Goal: Task Accomplishment & Management: Manage account settings

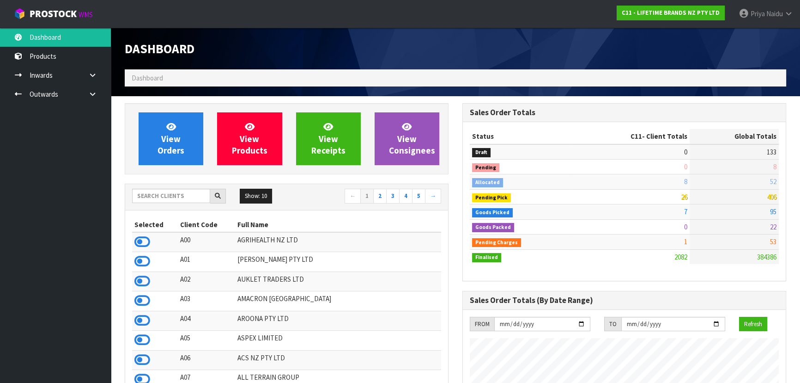
scroll to position [699, 337]
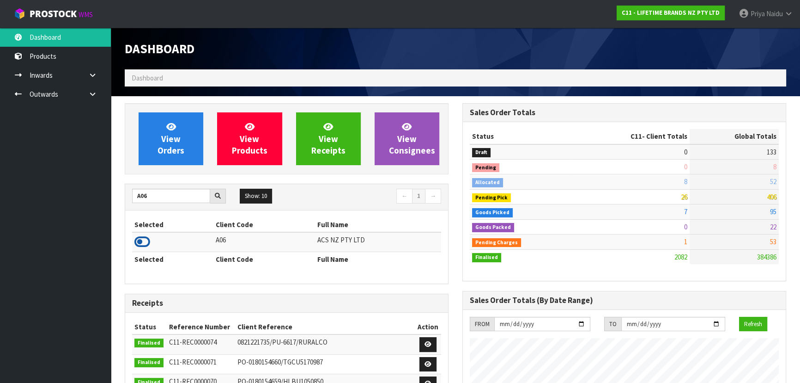
type input "A06"
click at [138, 241] on icon at bounding box center [142, 242] width 16 height 14
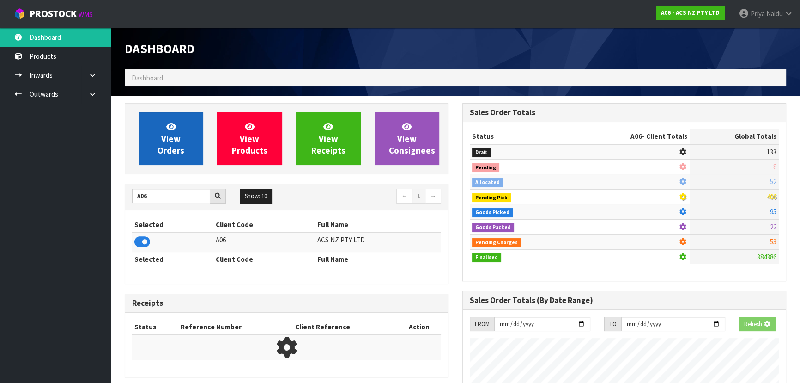
scroll to position [461483, 461720]
click at [177, 134] on span "View Orders" at bounding box center [171, 138] width 27 height 35
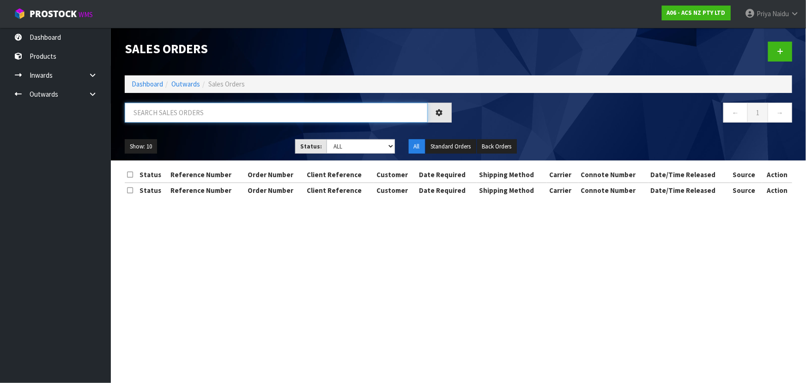
click at [207, 115] on input "text" at bounding box center [276, 113] width 303 height 20
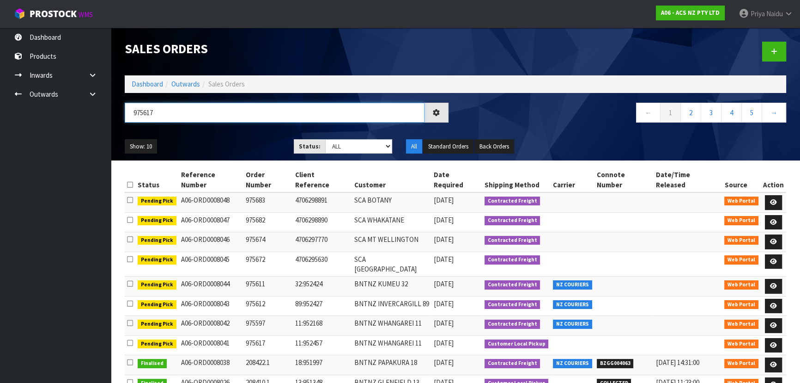
type input "975617"
click at [234, 132] on div "Show: 10 5 10 25 50 Status: Draft Pending Allocated Pending Pick Goods Picked G…" at bounding box center [456, 146] width 676 height 29
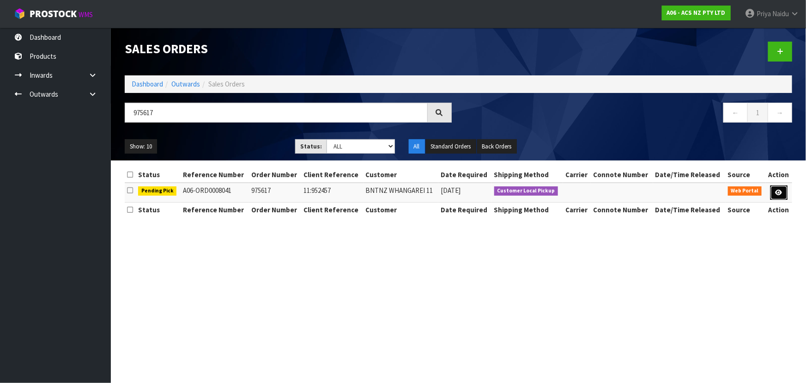
click at [779, 189] on icon at bounding box center [779, 192] width 7 height 6
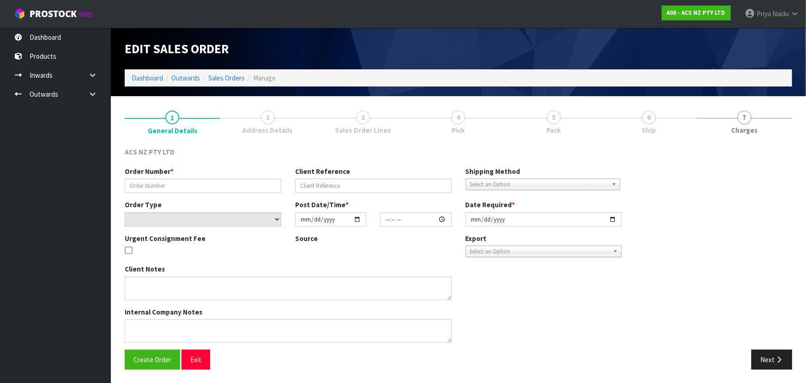
type input "975617"
type input "11:952457"
select select "number:0"
type input "[DATE]"
type input "15:51:00.000"
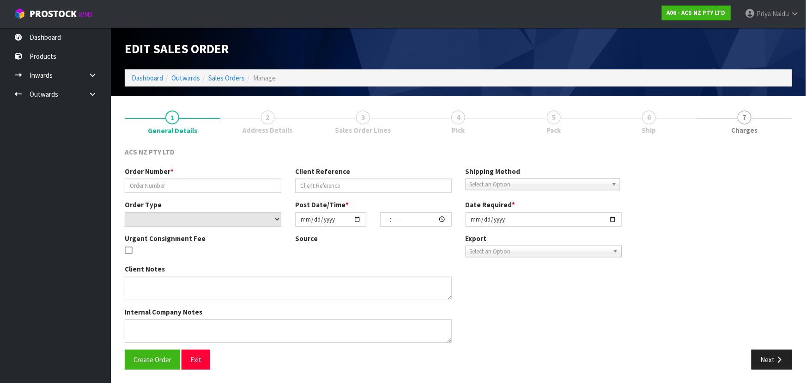
type input "[DATE]"
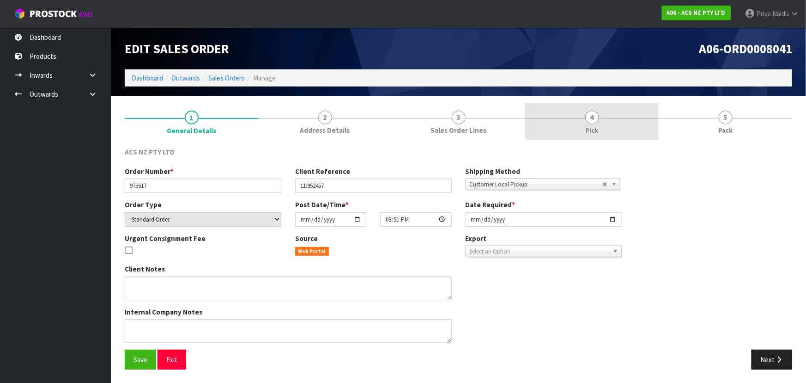
click at [606, 123] on link "4 Pick" at bounding box center [592, 121] width 134 height 37
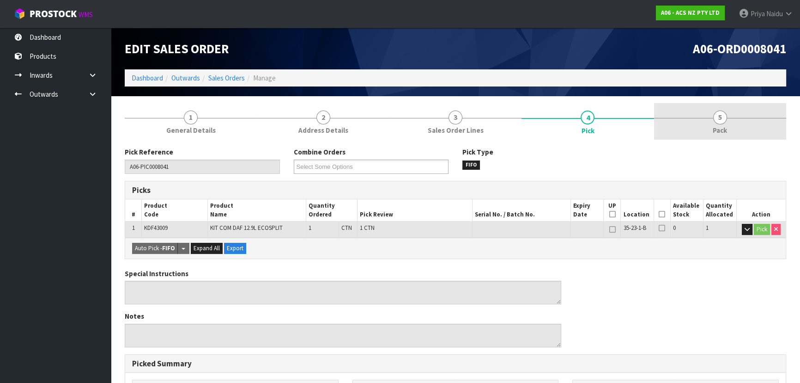
click at [705, 123] on link "5 Pack" at bounding box center [720, 121] width 132 height 37
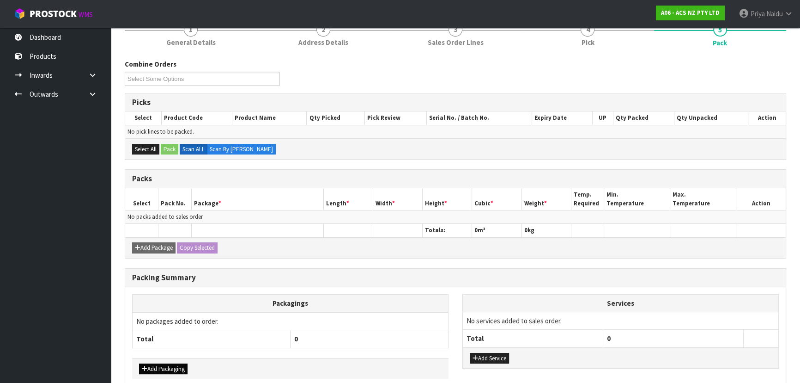
scroll to position [132, 0]
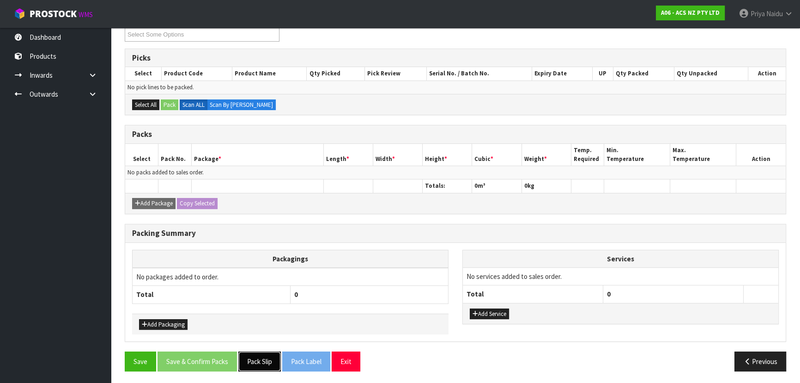
drag, startPoint x: 260, startPoint y: 362, endPoint x: 262, endPoint y: 356, distance: 5.7
click at [261, 360] on button "Pack Slip" at bounding box center [259, 361] width 43 height 20
